Goal: Use online tool/utility

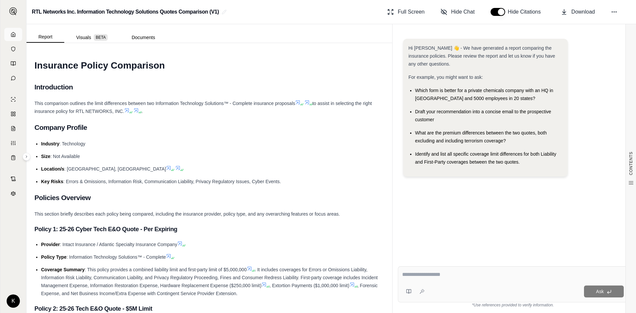
click at [17, 33] on link at bounding box center [13, 34] width 18 height 13
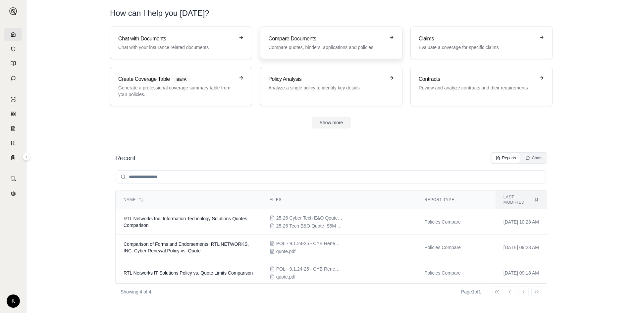
click at [288, 42] on h3 "Compare Documents" at bounding box center [326, 39] width 116 height 8
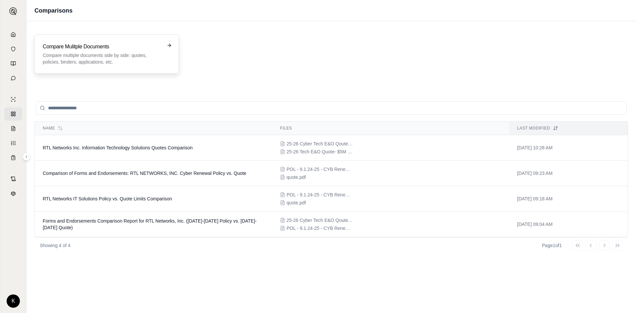
click at [78, 44] on h3 "Compare Mulitple Documents" at bounding box center [102, 47] width 119 height 8
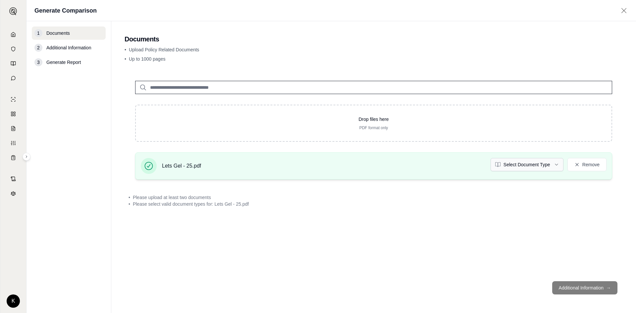
click at [554, 165] on html "K Generate Comparison 1 Documents 2 Additional Information 3 Generate Report Do…" at bounding box center [318, 156] width 636 height 313
